Goal: Task Accomplishment & Management: Use online tool/utility

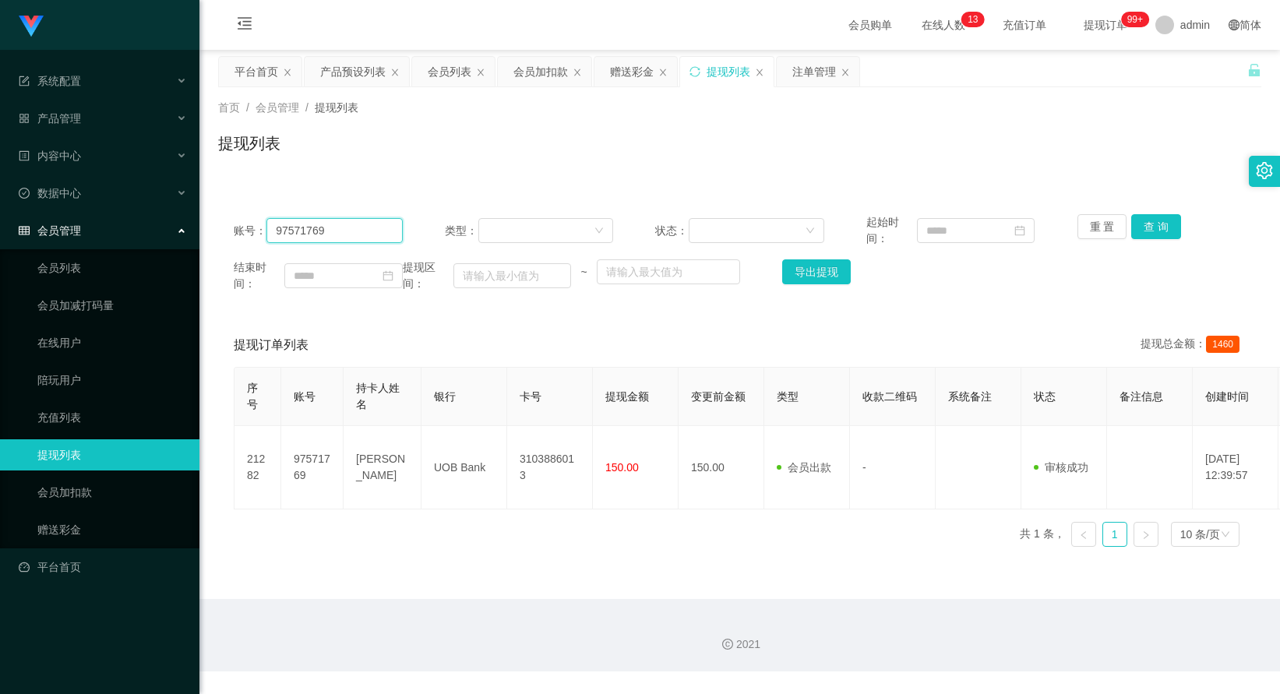
drag, startPoint x: 324, startPoint y: 233, endPoint x: 254, endPoint y: 232, distance: 70.1
click at [254, 232] on div "账号： 97571769" at bounding box center [318, 230] width 169 height 33
paste input "HWH5287"
type input "HWH5287"
click at [1119, 231] on button "重 置" at bounding box center [1102, 226] width 50 height 25
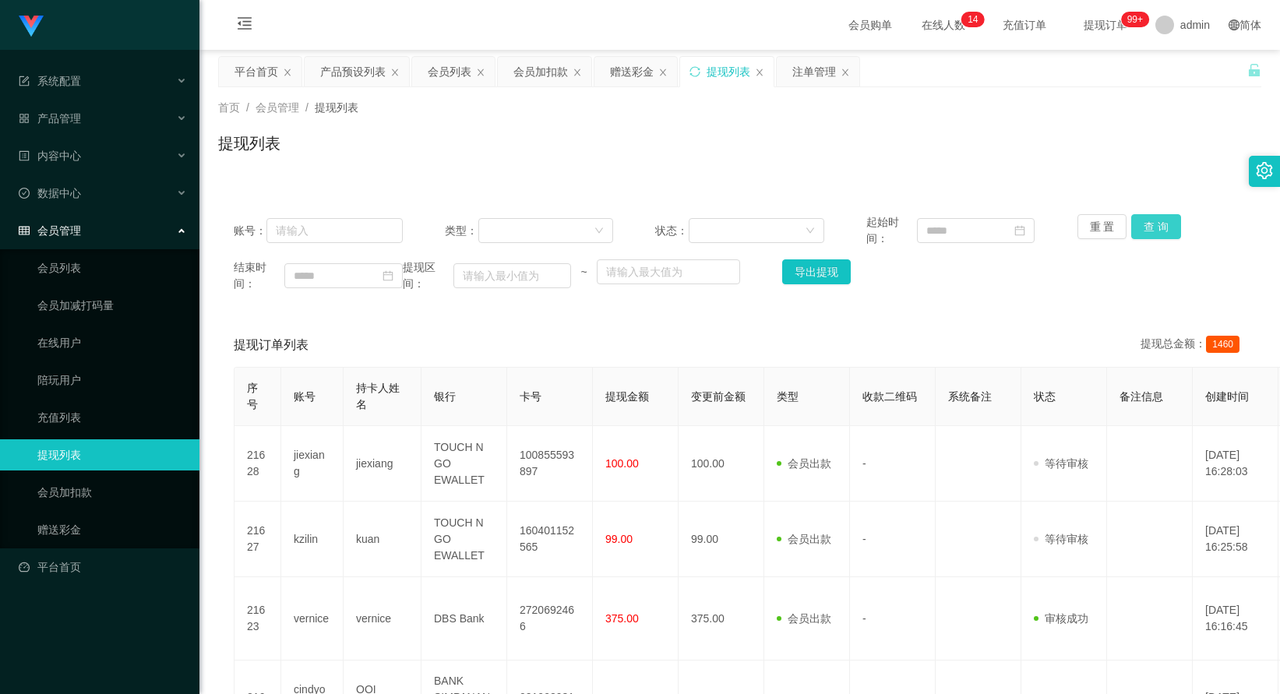
click at [1131, 231] on button "查 询" at bounding box center [1156, 226] width 50 height 25
click at [365, 239] on input "text" at bounding box center [334, 230] width 136 height 25
paste input "HWH5287"
type input "HWH5287"
click at [1137, 227] on button "查 询" at bounding box center [1156, 226] width 50 height 25
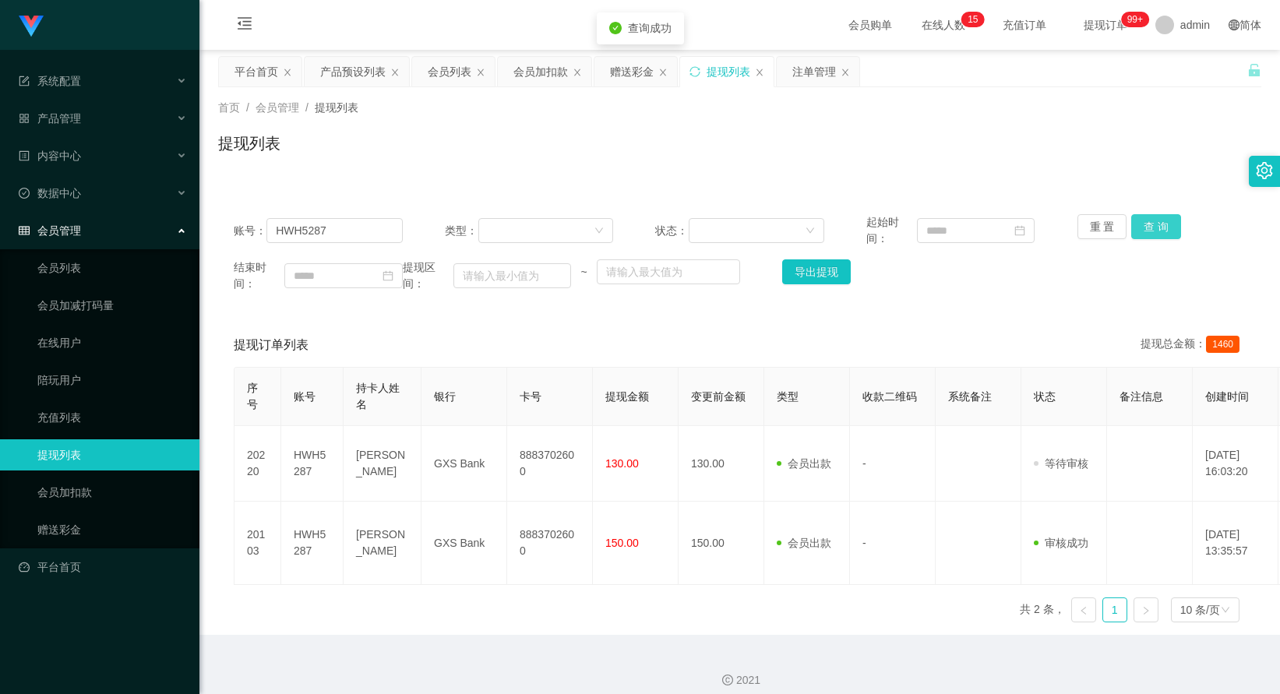
click at [1137, 227] on button "查 询" at bounding box center [1156, 226] width 50 height 25
drag, startPoint x: 328, startPoint y: 227, endPoint x: 265, endPoint y: 222, distance: 63.3
click at [265, 222] on div "账号： HWH5287" at bounding box center [318, 230] width 169 height 33
click at [821, 87] on div "首页 / 会员管理 / 提现列表 / 提现列表" at bounding box center [739, 133] width 1080 height 93
click at [821, 86] on div "注单管理" at bounding box center [814, 72] width 44 height 30
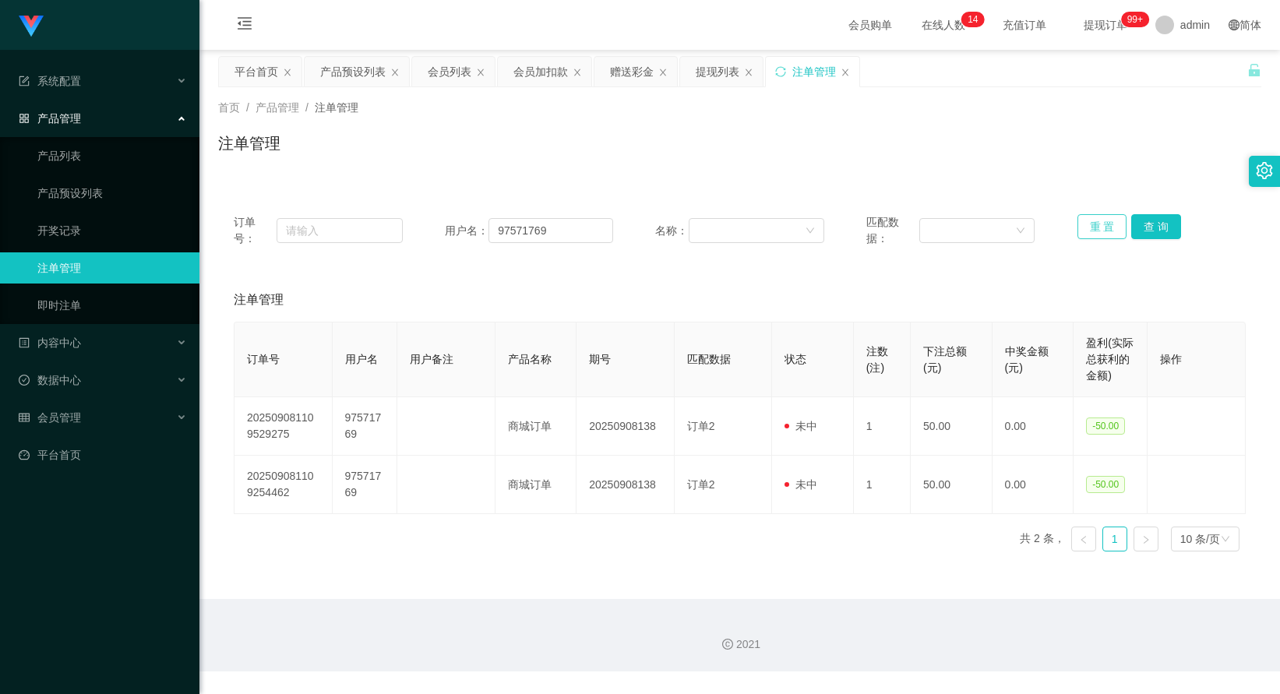
click at [1083, 234] on button "重 置" at bounding box center [1102, 226] width 50 height 25
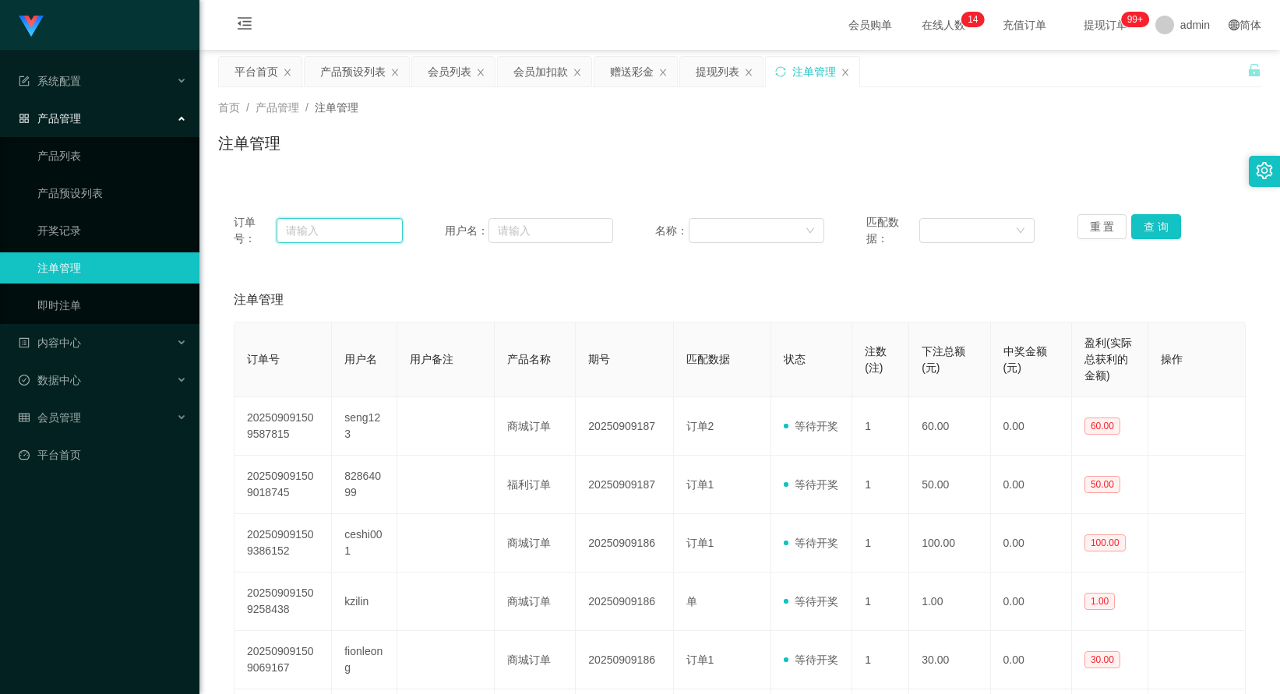
click at [383, 229] on input "text" at bounding box center [340, 230] width 126 height 25
drag, startPoint x: 383, startPoint y: 229, endPoint x: 689, endPoint y: 238, distance: 306.3
click at [689, 238] on div at bounding box center [757, 230] width 136 height 25
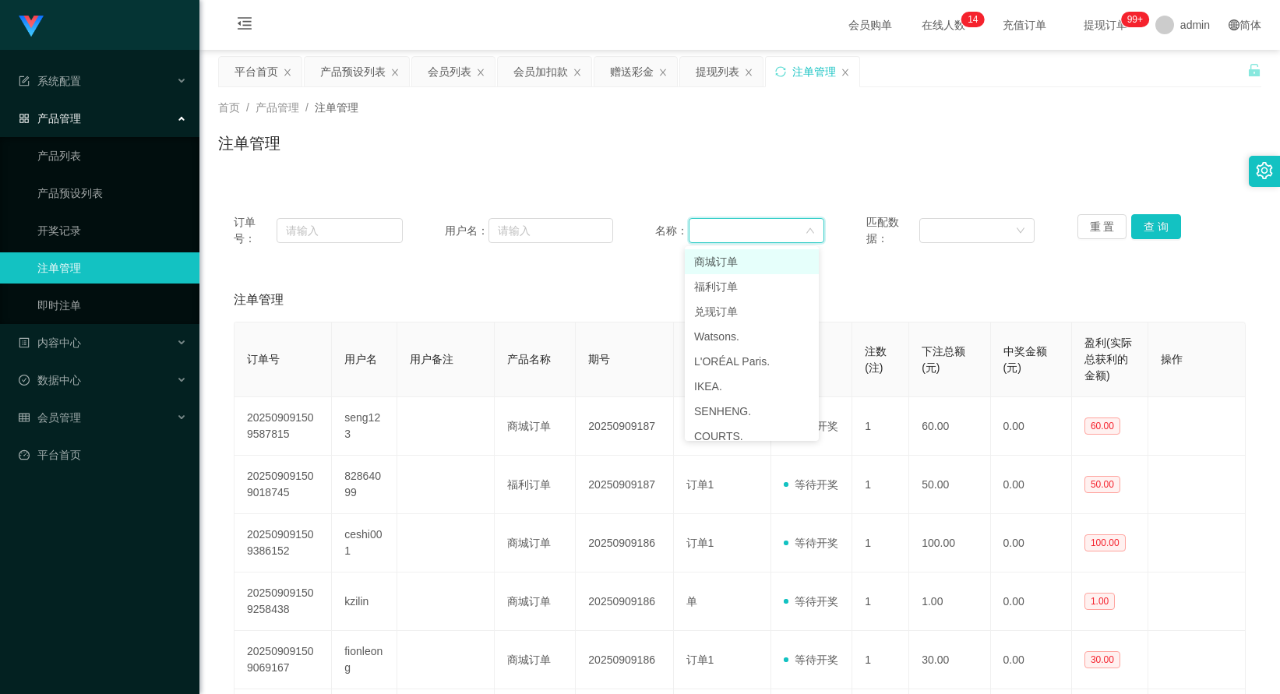
click at [650, 179] on div "首页 / 产品管理 / 注单管理 / 注单管理" at bounding box center [739, 133] width 1080 height 93
